Goal: Task Accomplishment & Management: Complete application form

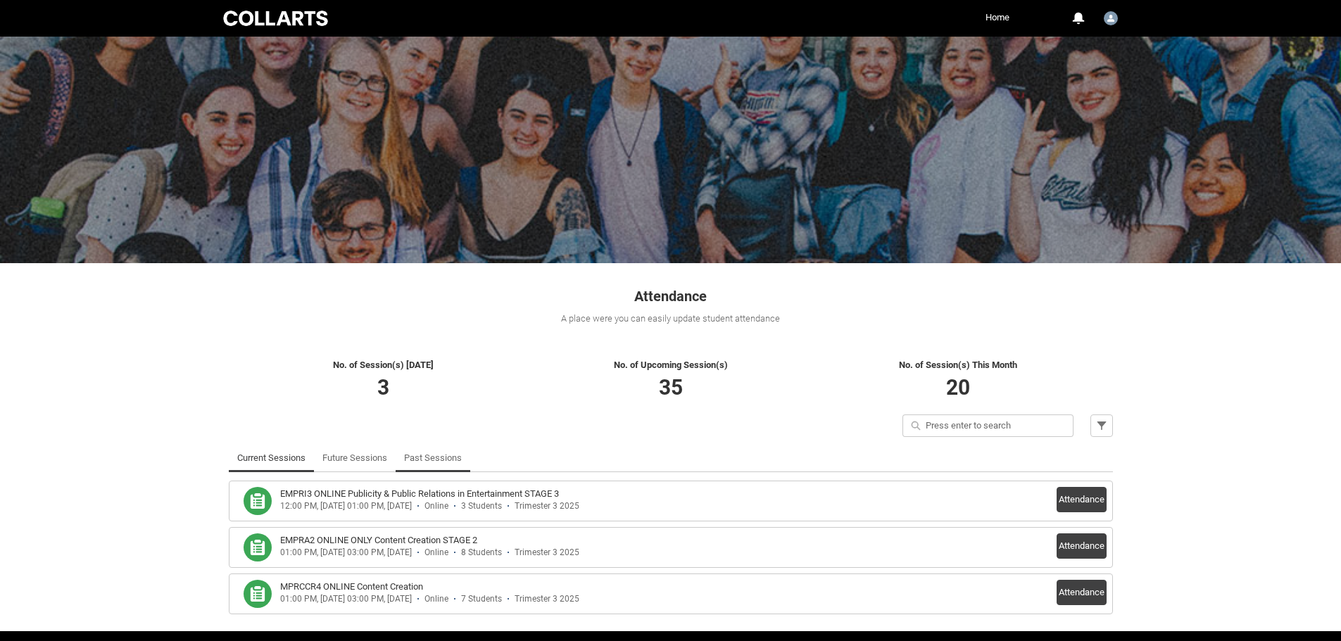
click at [429, 458] on link "Past Sessions" at bounding box center [433, 458] width 58 height 28
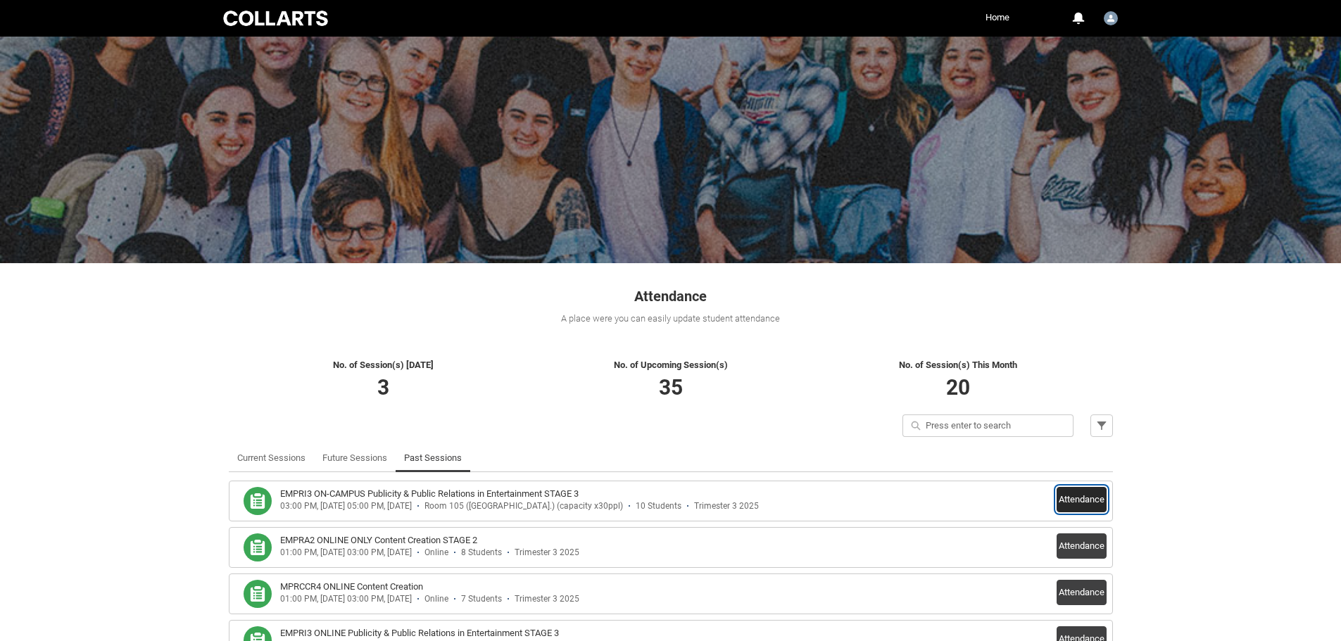
click at [1094, 503] on button "Attendance" at bounding box center [1082, 499] width 50 height 25
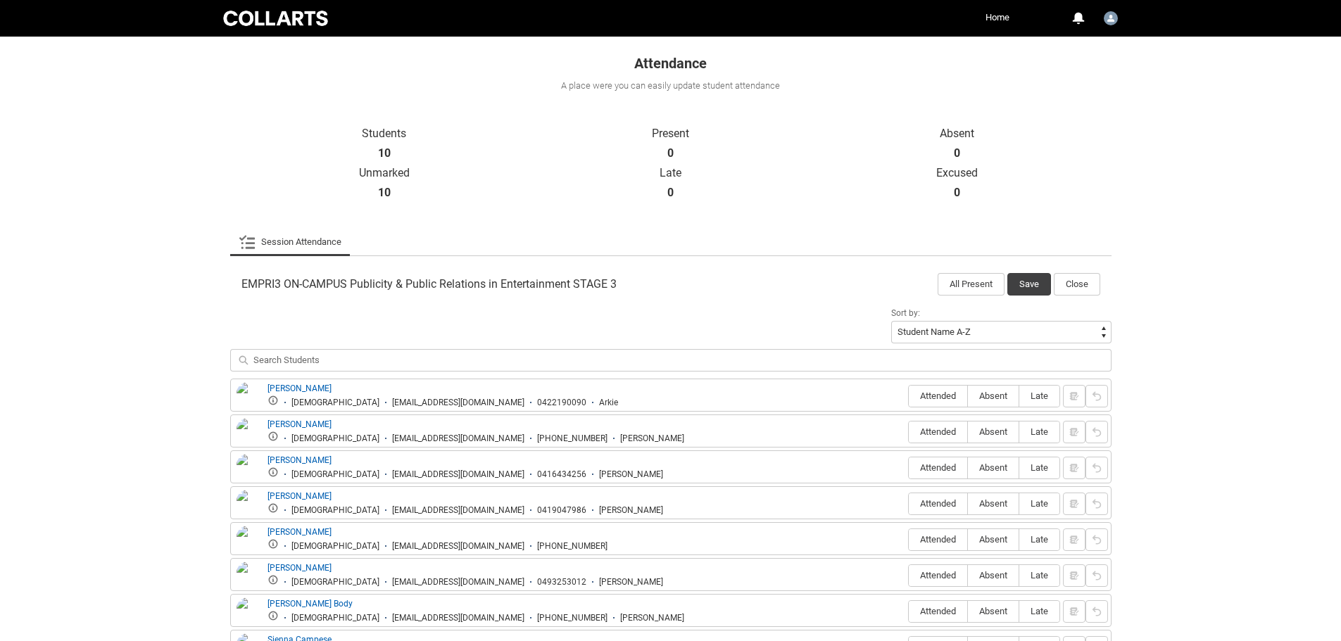
scroll to position [237, 0]
click at [941, 399] on label "Attended" at bounding box center [938, 393] width 58 height 22
click at [909, 393] on input "Attended" at bounding box center [908, 392] width 1 height 1
type lightning-radio-group "Attended"
radio input "true"
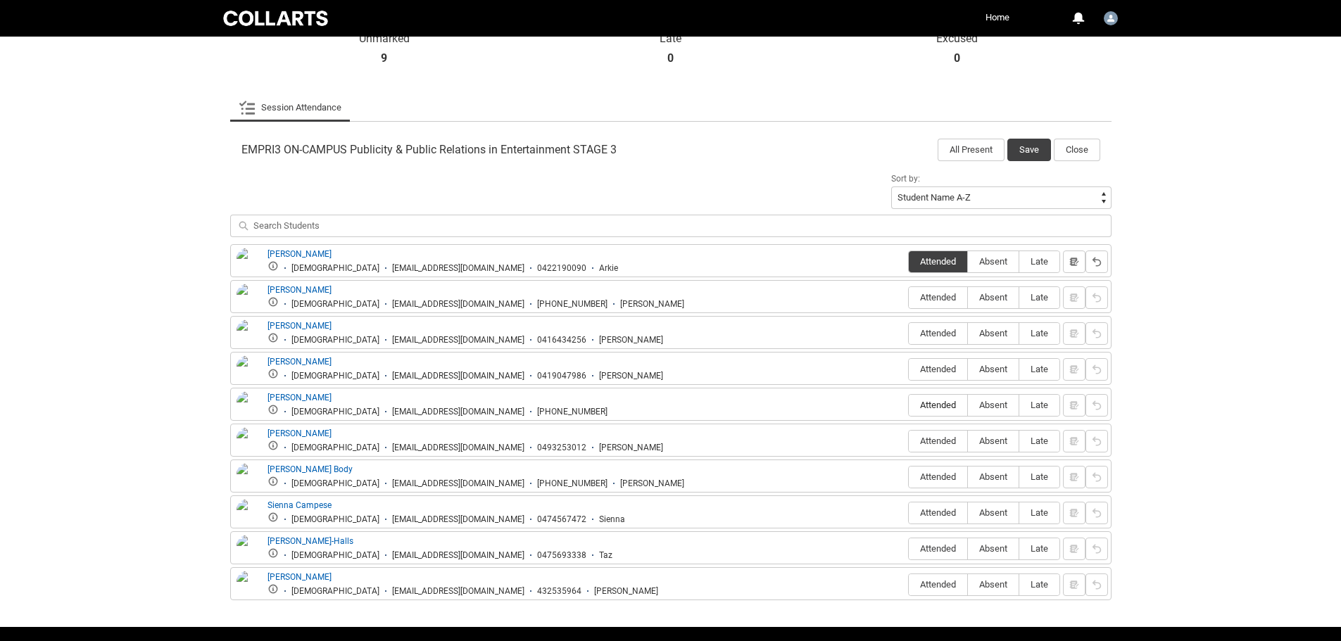
scroll to position [374, 0]
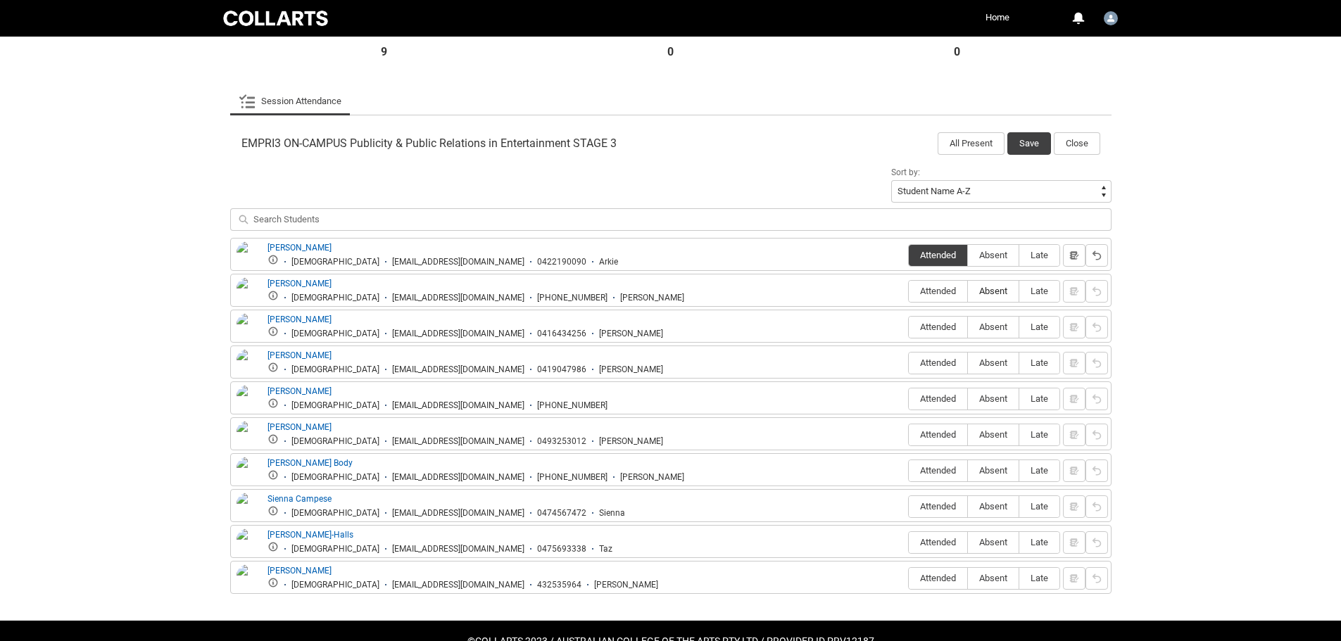
click at [997, 294] on span "Absent" at bounding box center [993, 291] width 51 height 11
click at [968, 291] on input "Absent" at bounding box center [967, 291] width 1 height 1
type lightning-radio-group "Absent"
radio input "true"
click at [998, 324] on span "Absent" at bounding box center [993, 327] width 51 height 11
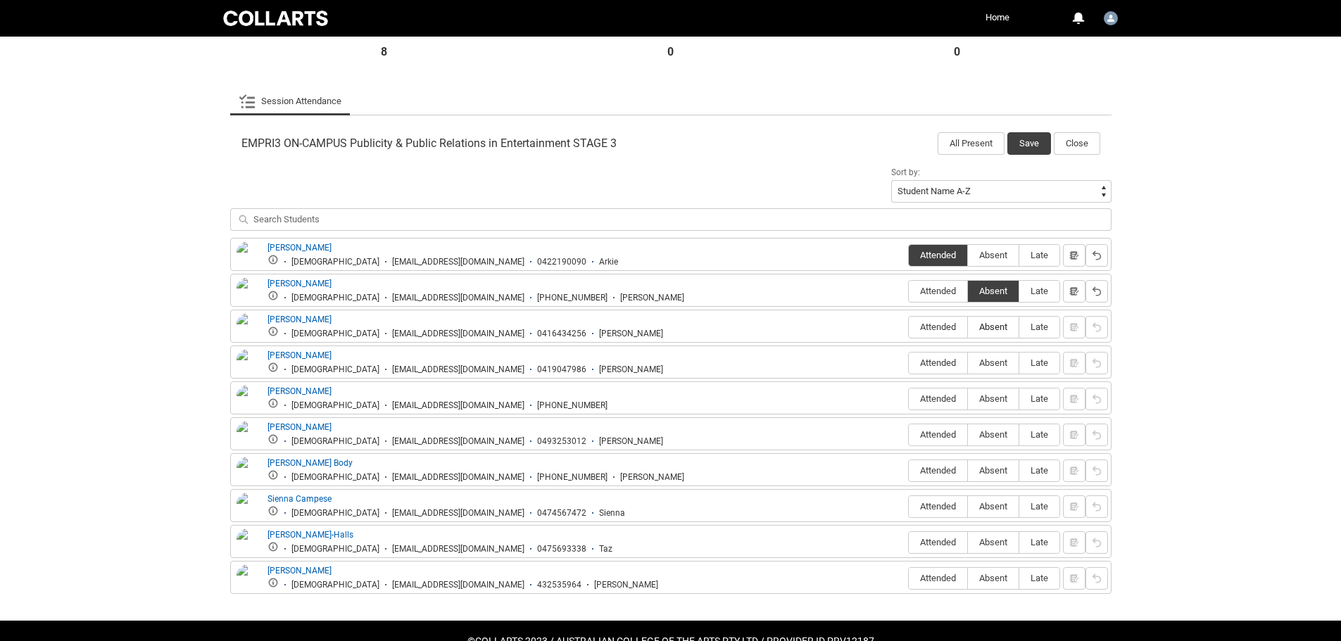
click at [968, 327] on input "Absent" at bounding box center [967, 327] width 1 height 1
type lightning-radio-group "Absent"
radio input "true"
click at [988, 360] on span "Absent" at bounding box center [993, 363] width 51 height 11
click at [968, 363] on input "Absent" at bounding box center [967, 363] width 1 height 1
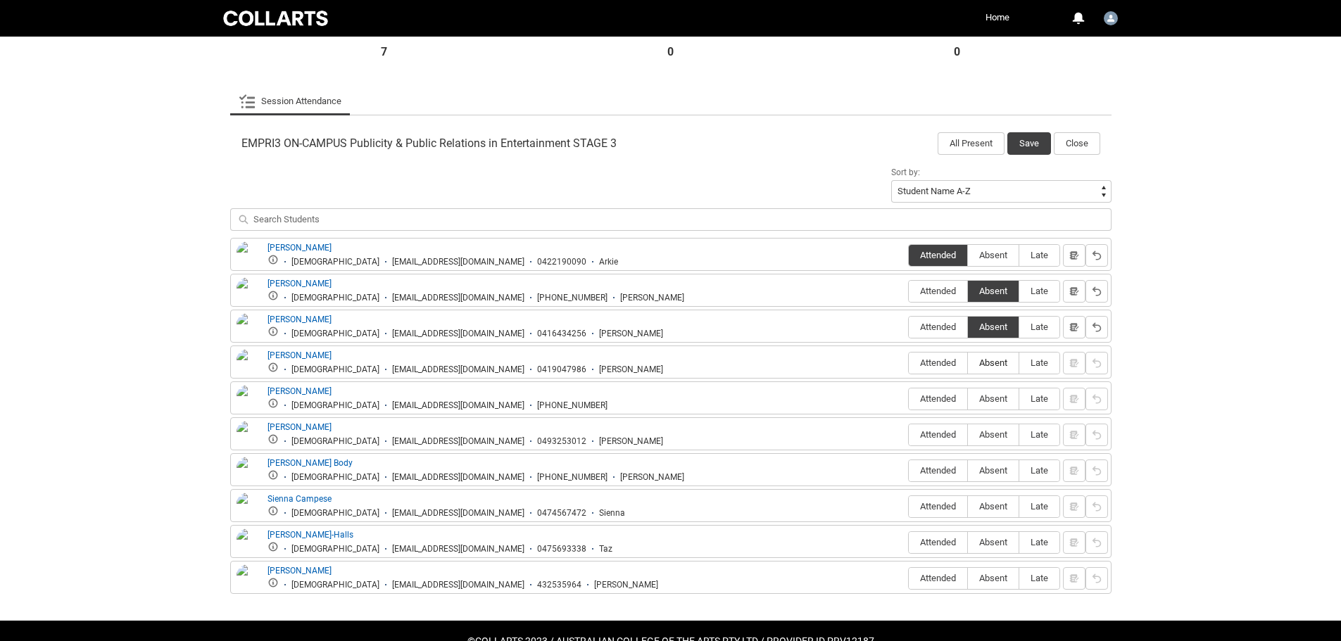
type lightning-radio-group "Absent"
radio input "true"
click at [946, 399] on span "Attended" at bounding box center [938, 399] width 58 height 11
click at [909, 399] on input "Attended" at bounding box center [908, 398] width 1 height 1
type lightning-radio-group "Attended"
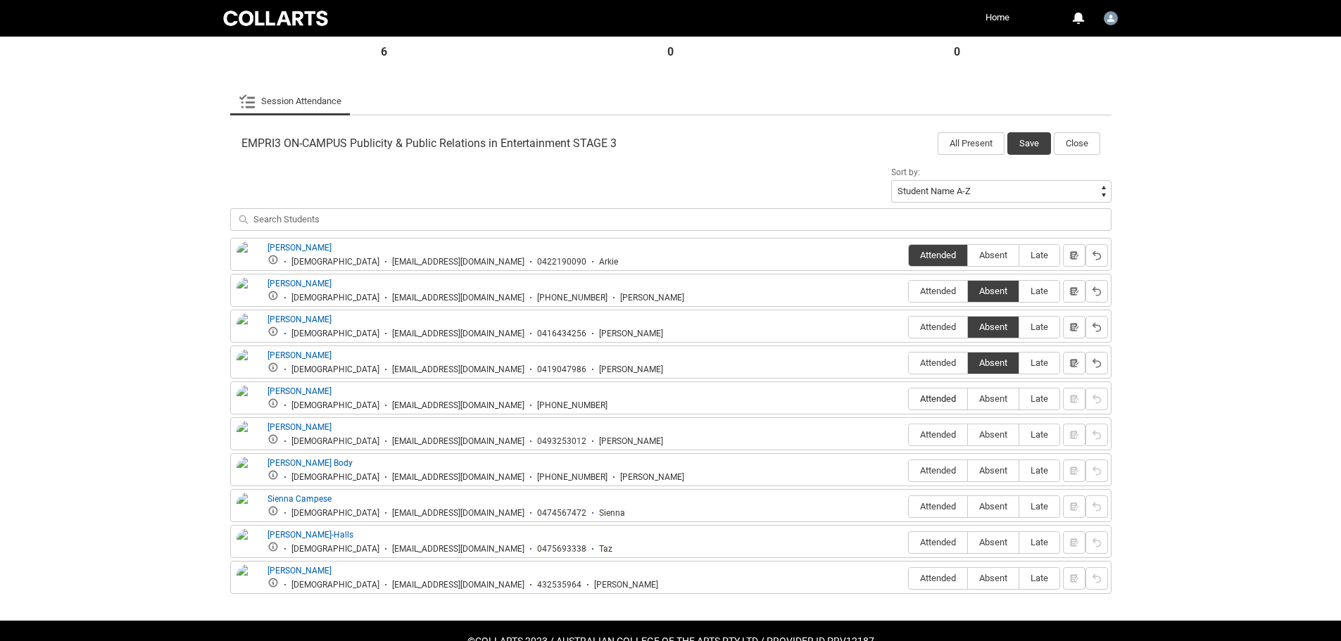
radio input "true"
click at [998, 430] on span "Absent" at bounding box center [993, 434] width 51 height 11
click at [968, 434] on input "Absent" at bounding box center [967, 434] width 1 height 1
type lightning-radio-group "Absent"
radio input "true"
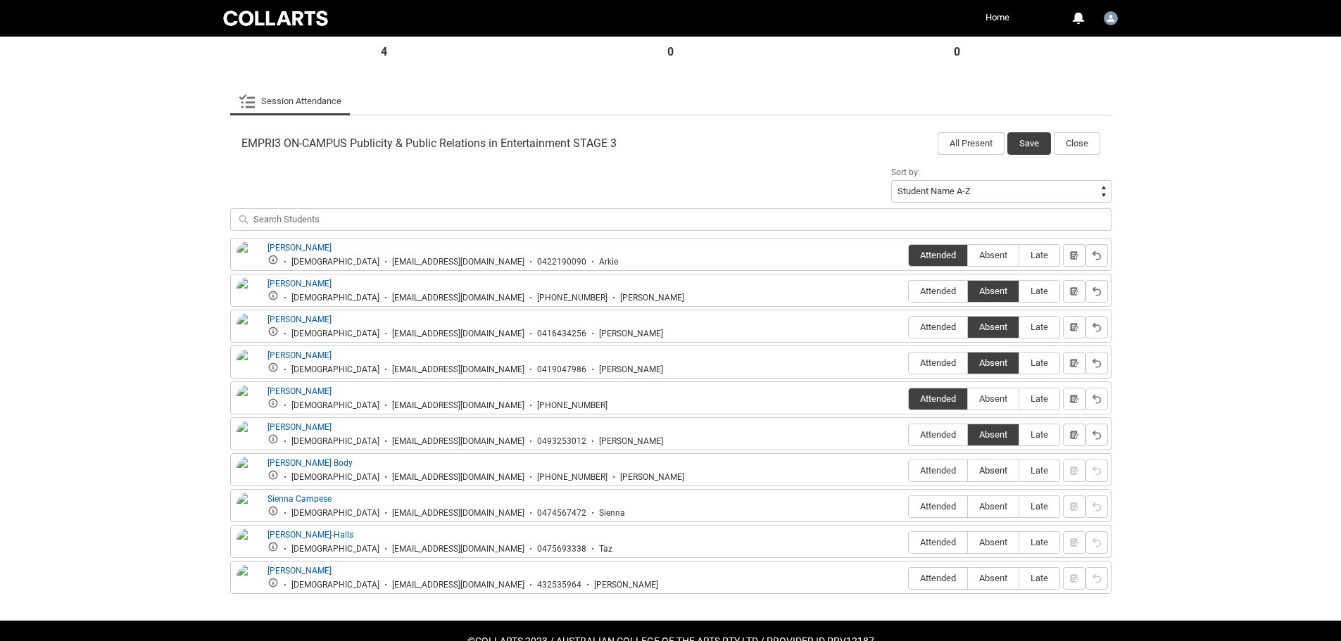
click at [988, 470] on span "Absent" at bounding box center [993, 470] width 51 height 11
click at [968, 470] on input "Absent" at bounding box center [967, 470] width 1 height 1
type lightning-radio-group "Absent"
radio input "true"
click at [932, 501] on label "Attended" at bounding box center [938, 507] width 58 height 22
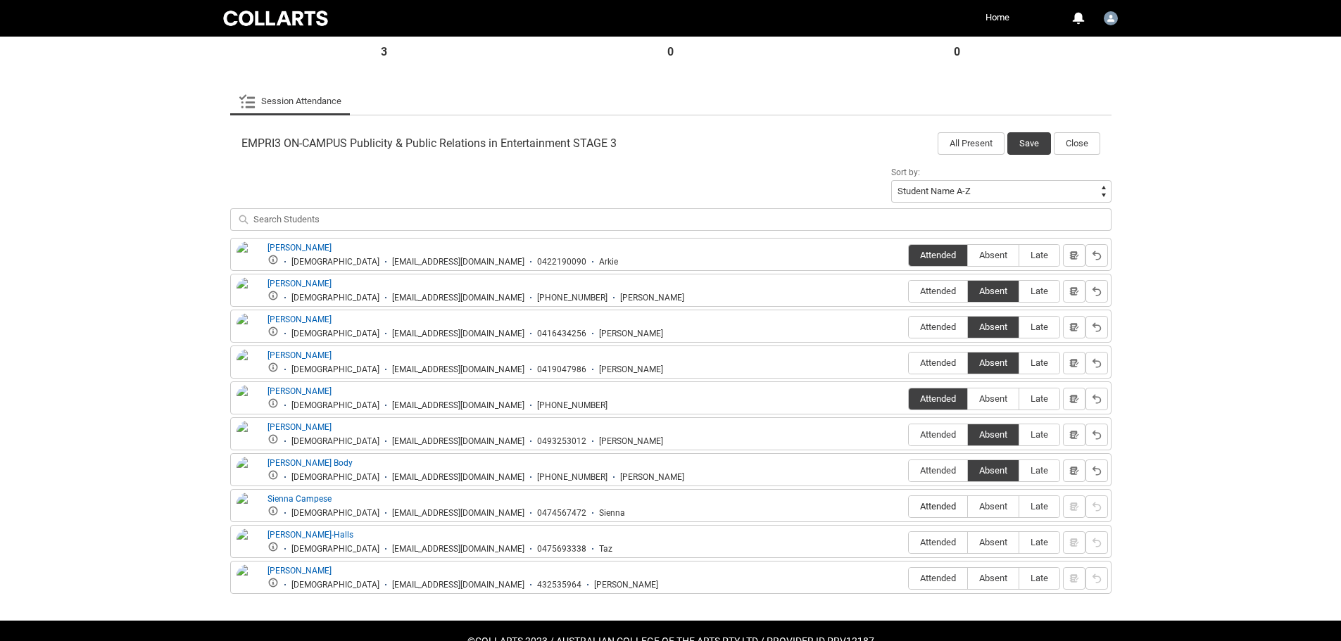
click at [909, 506] on input "Attended" at bounding box center [908, 506] width 1 height 1
type lightning-radio-group "Attended"
radio input "true"
click at [999, 540] on span "Absent" at bounding box center [993, 542] width 51 height 11
click at [968, 542] on input "Absent" at bounding box center [967, 542] width 1 height 1
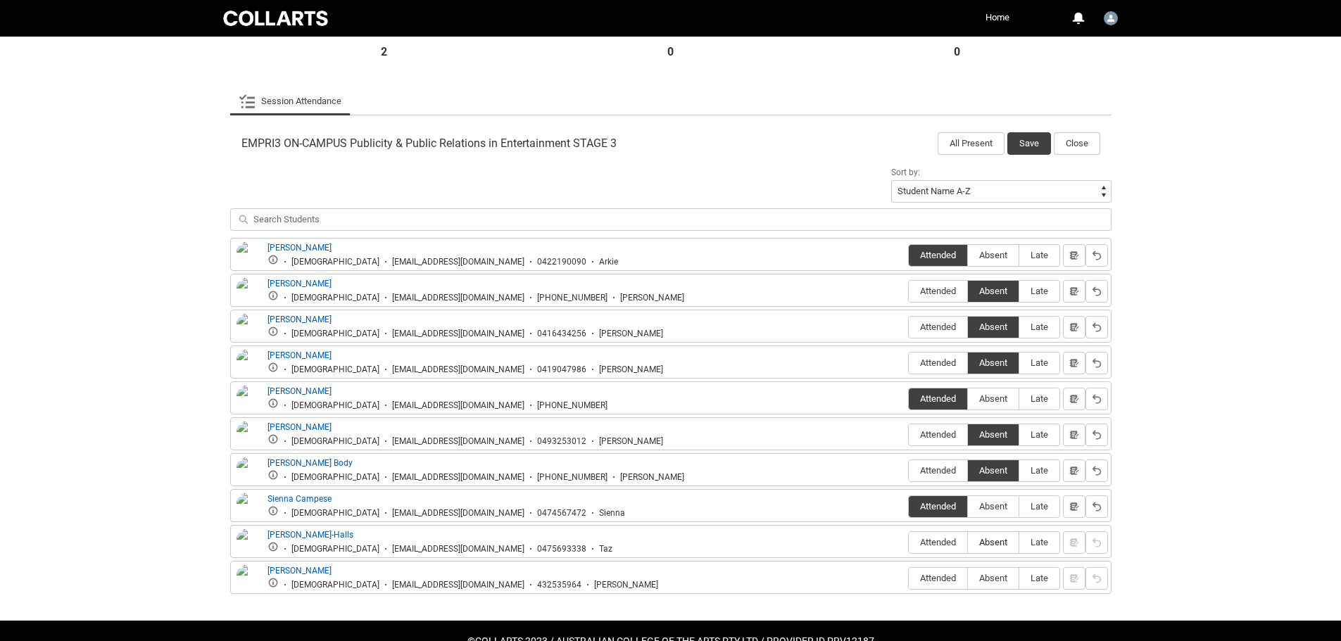
type lightning-radio-group "Absent"
radio input "true"
click at [995, 578] on span "Absent" at bounding box center [993, 578] width 51 height 11
click at [968, 578] on input "Absent" at bounding box center [967, 578] width 1 height 1
type lightning-radio-group "Absent"
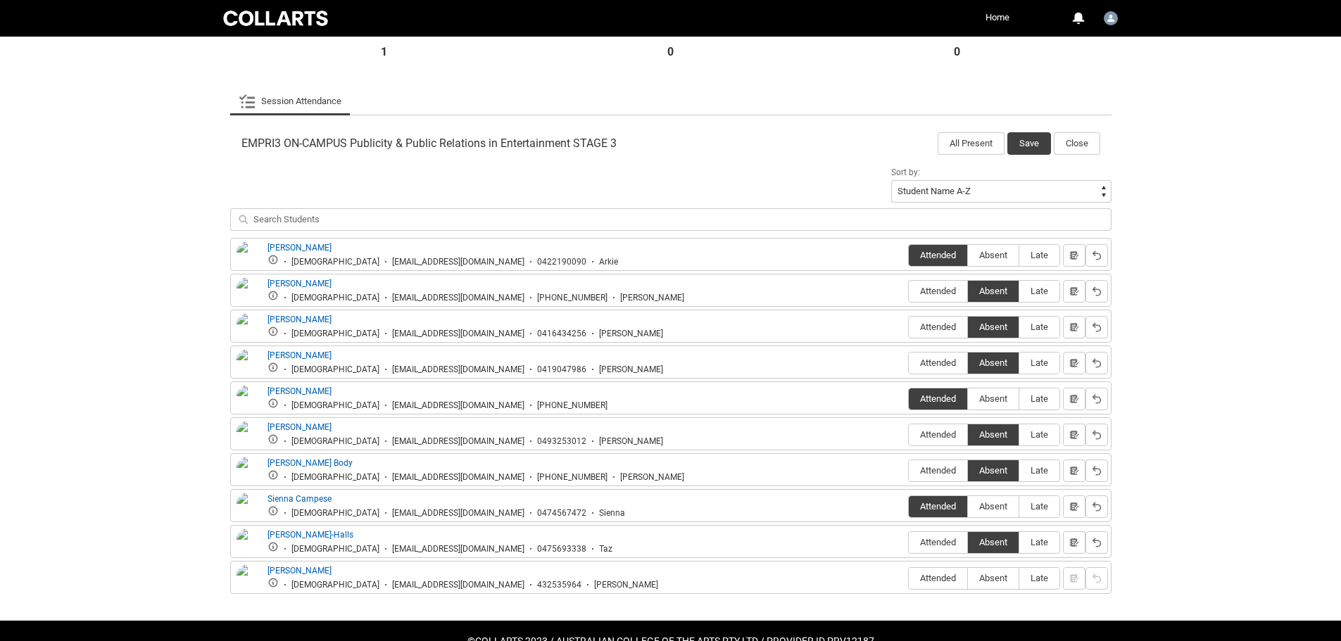
radio input "true"
click at [1036, 141] on button "Save" at bounding box center [1029, 143] width 44 height 23
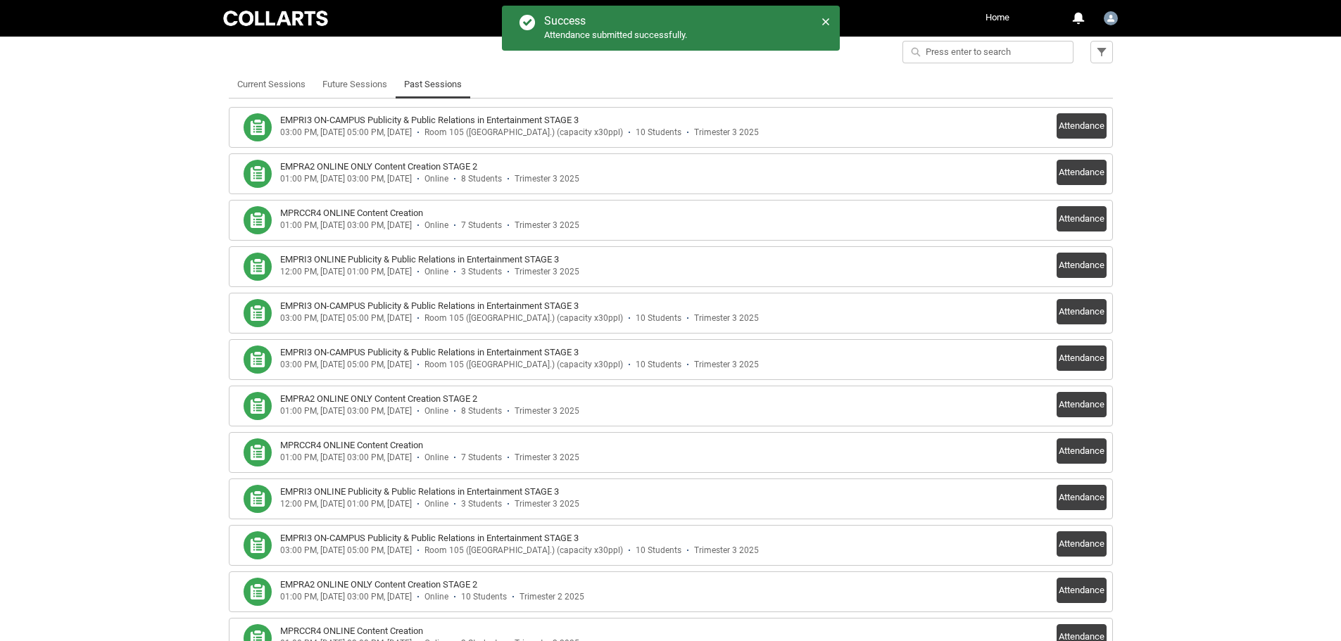
scroll to position [385, 0]
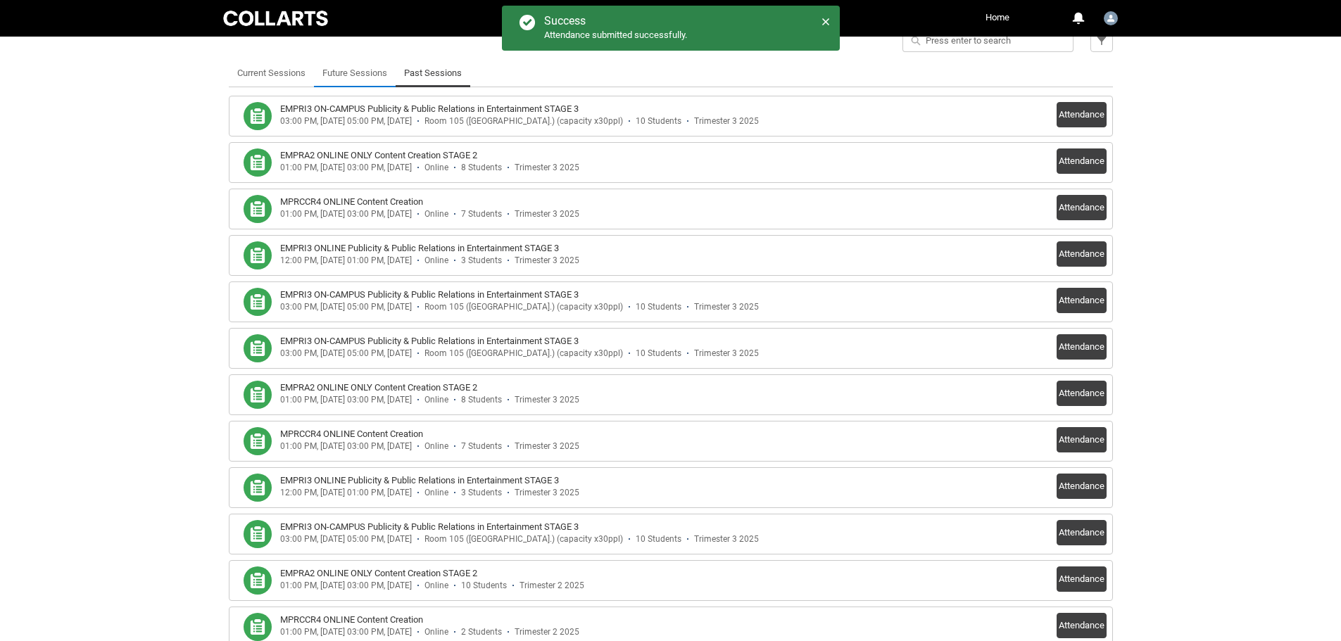
click at [372, 72] on link "Future Sessions" at bounding box center [354, 73] width 65 height 28
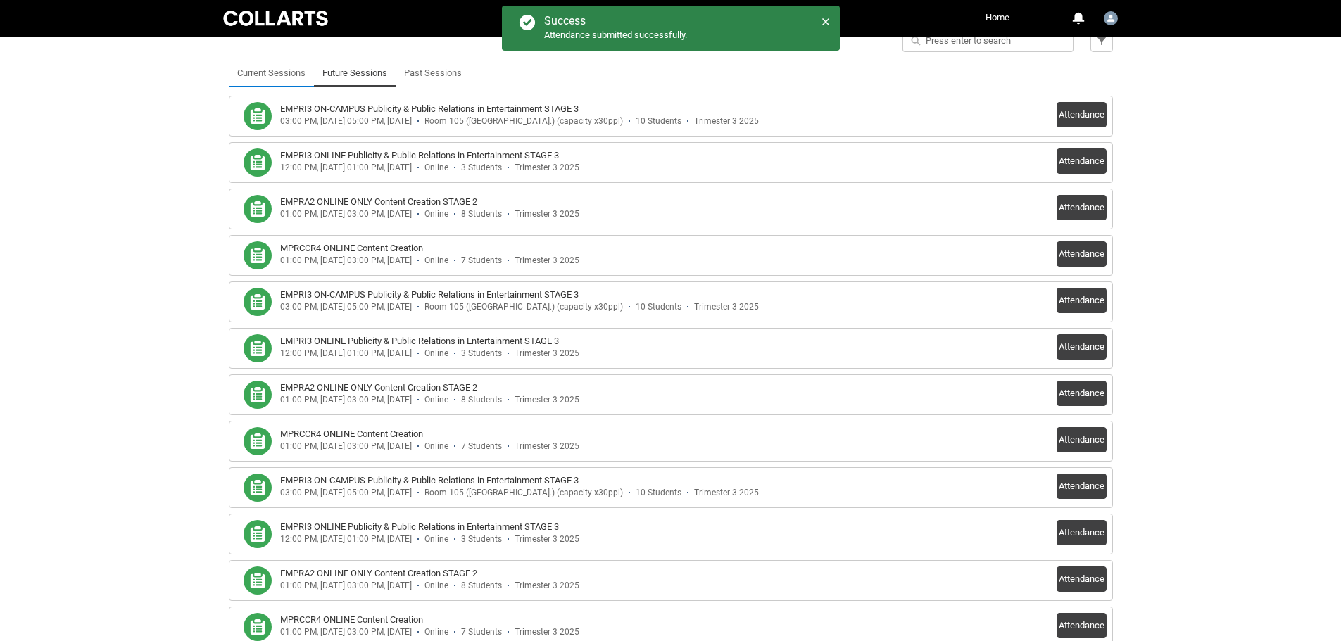
click at [270, 74] on link "Current Sessions" at bounding box center [271, 73] width 68 height 28
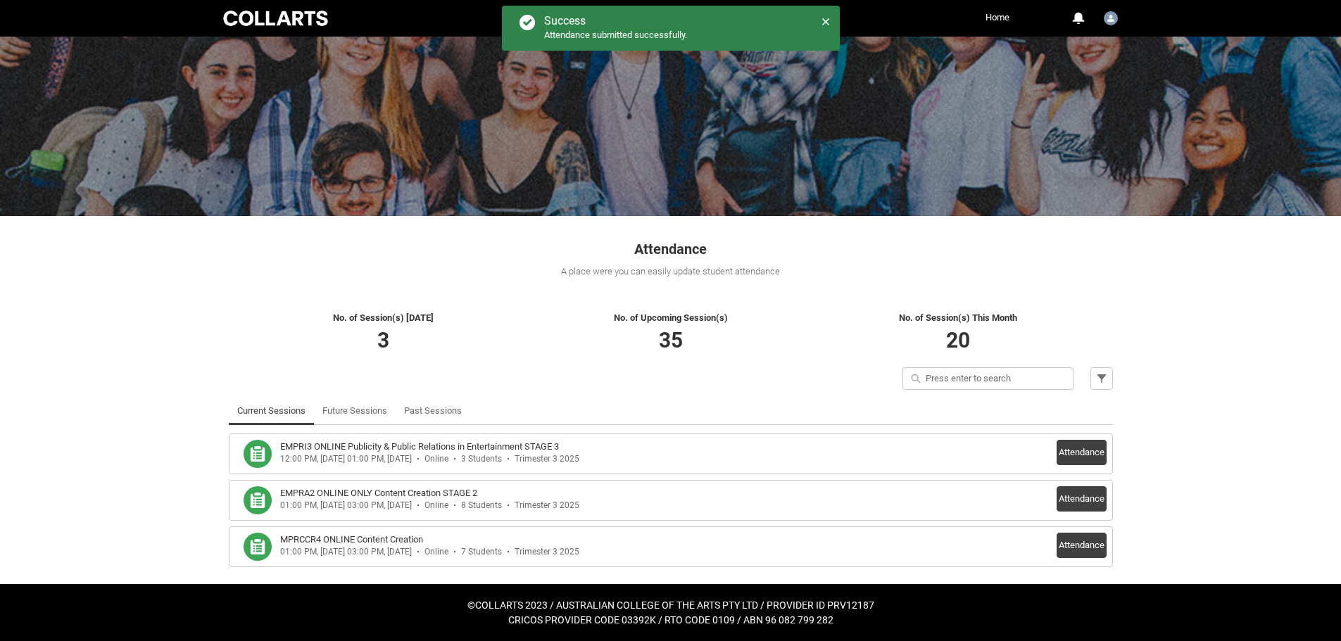
scroll to position [47, 0]
